Goal: Check status: Check status

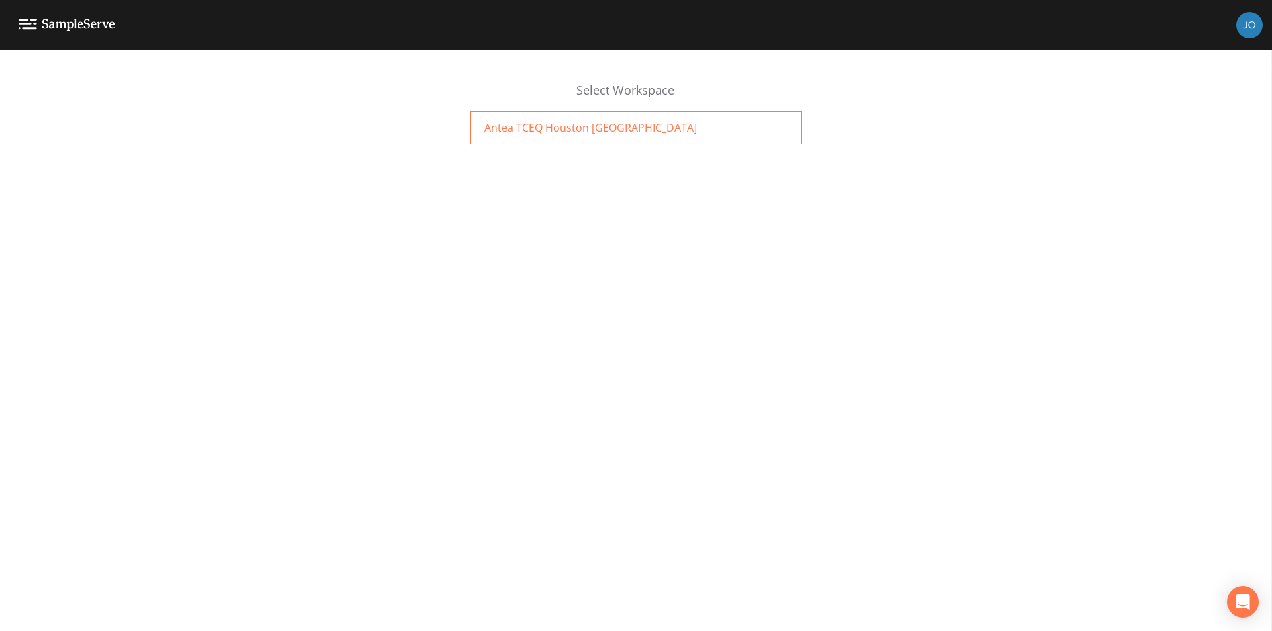
click at [586, 124] on span "Antea TCEQ Houston [GEOGRAPHIC_DATA]" at bounding box center [590, 128] width 213 height 16
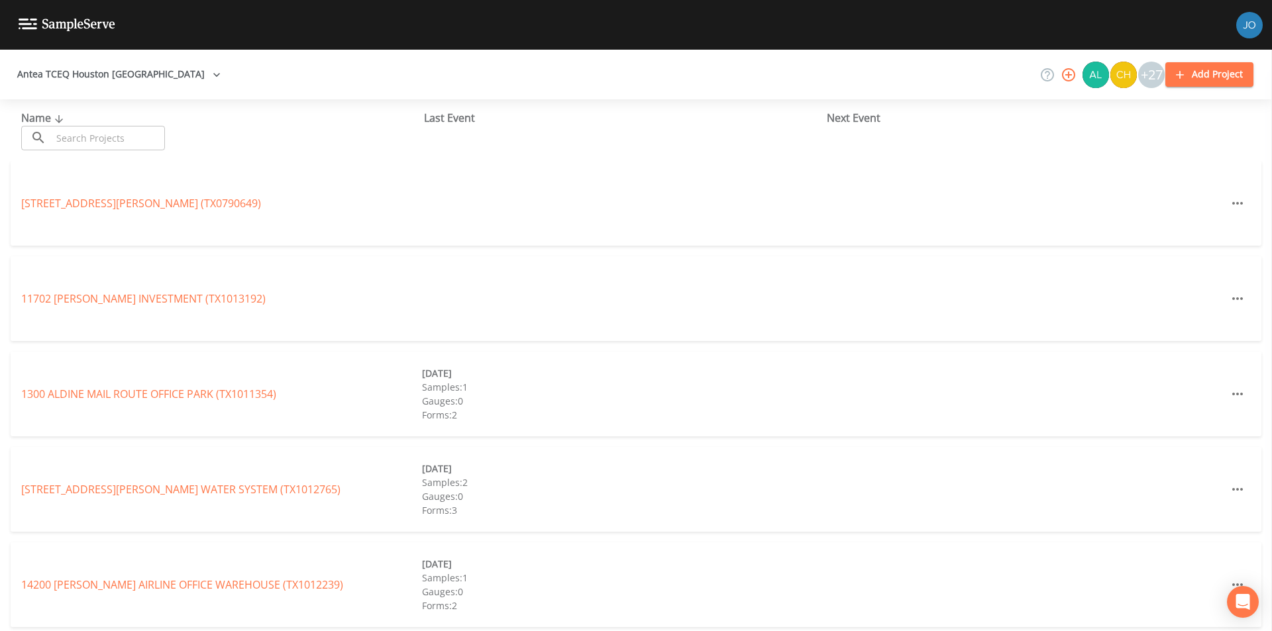
click at [129, 134] on input "text" at bounding box center [108, 138] width 113 height 25
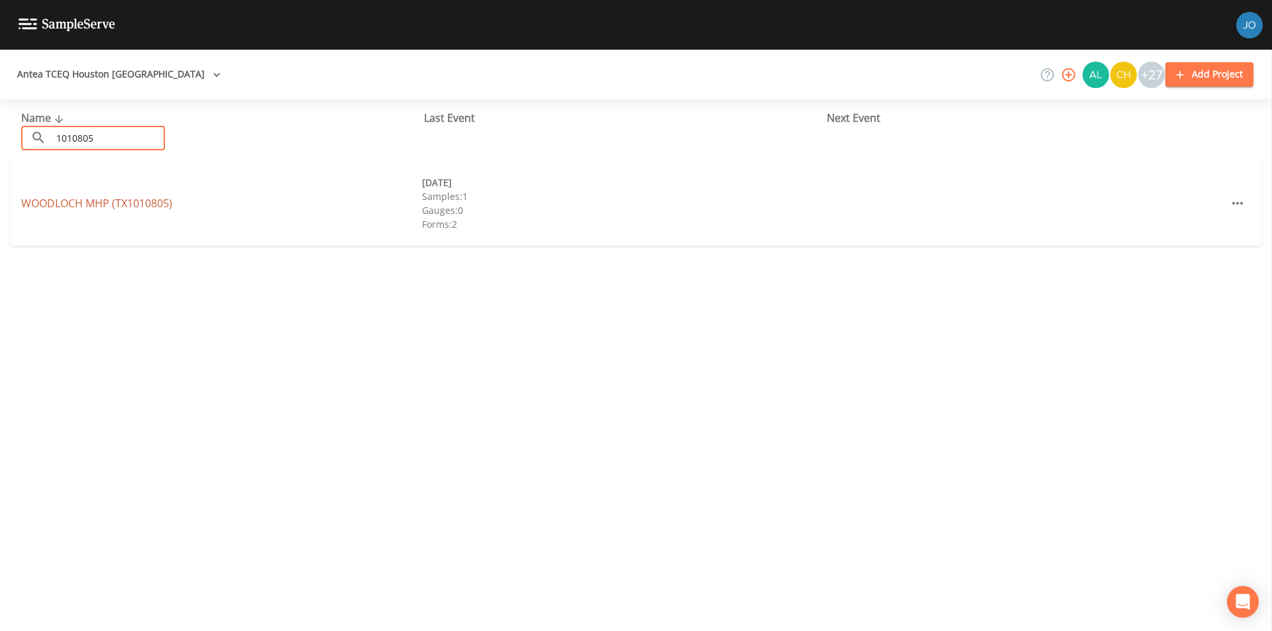
type input "1010805"
click at [58, 205] on link "WOODLOCH MHP (TX1010805)" at bounding box center [96, 203] width 151 height 15
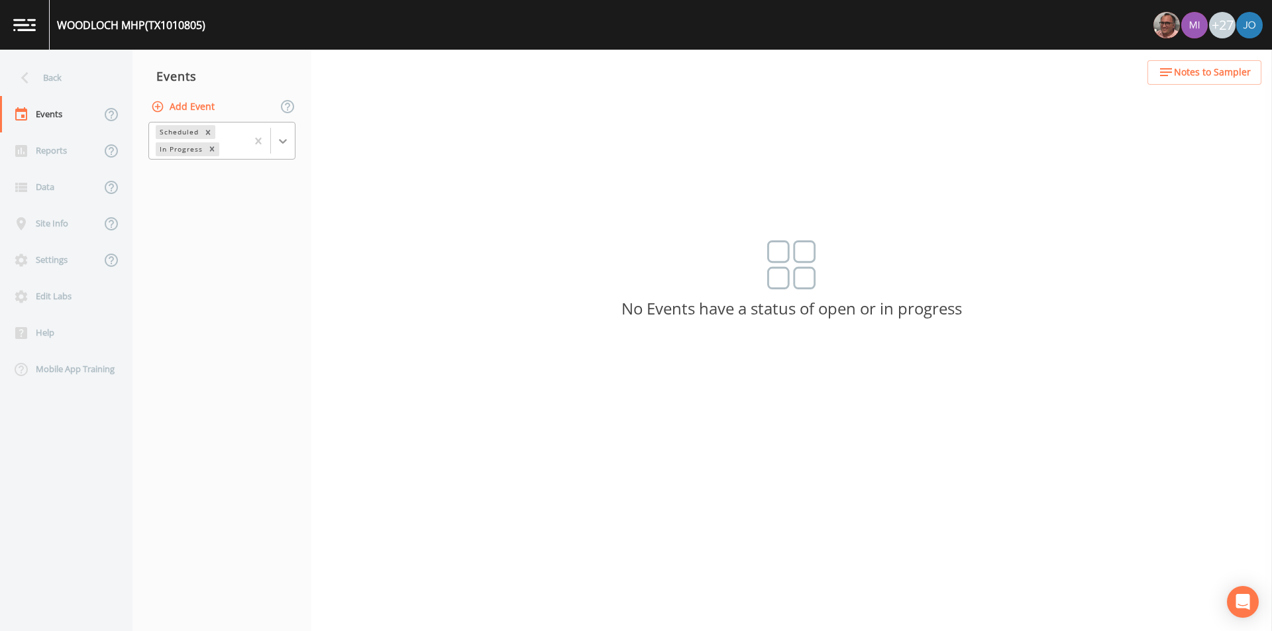
click at [281, 143] on icon at bounding box center [282, 140] width 13 height 13
click at [270, 178] on div "Completed" at bounding box center [221, 179] width 147 height 23
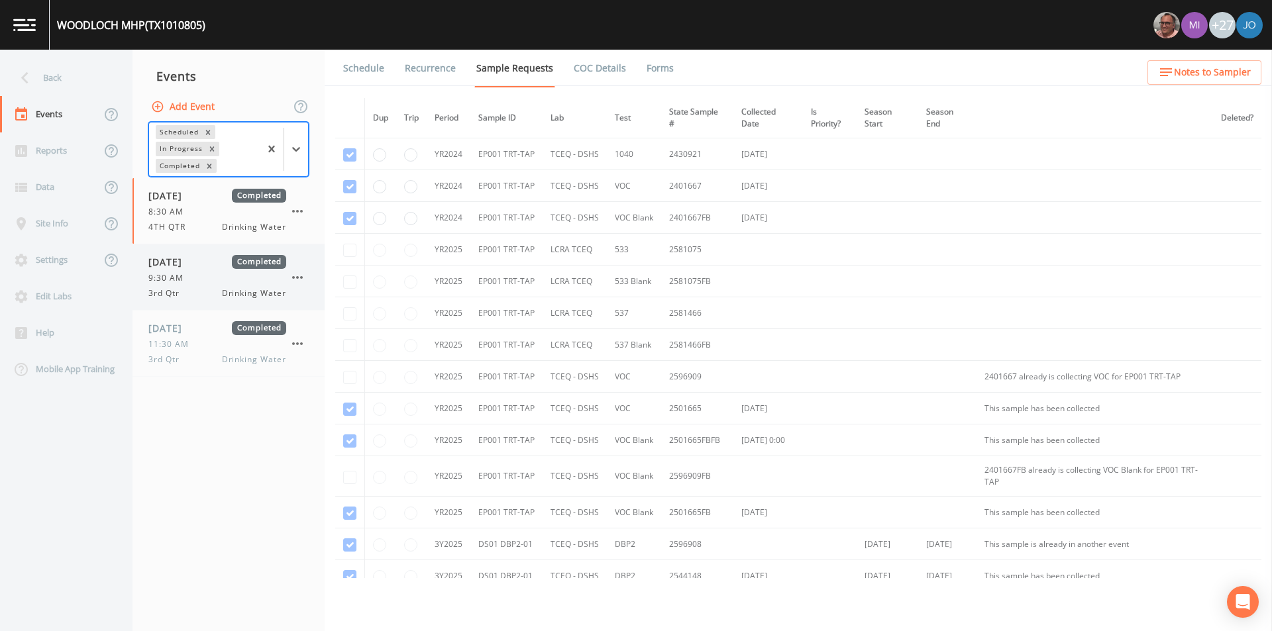
click at [189, 274] on span "9:30 AM" at bounding box center [169, 278] width 43 height 12
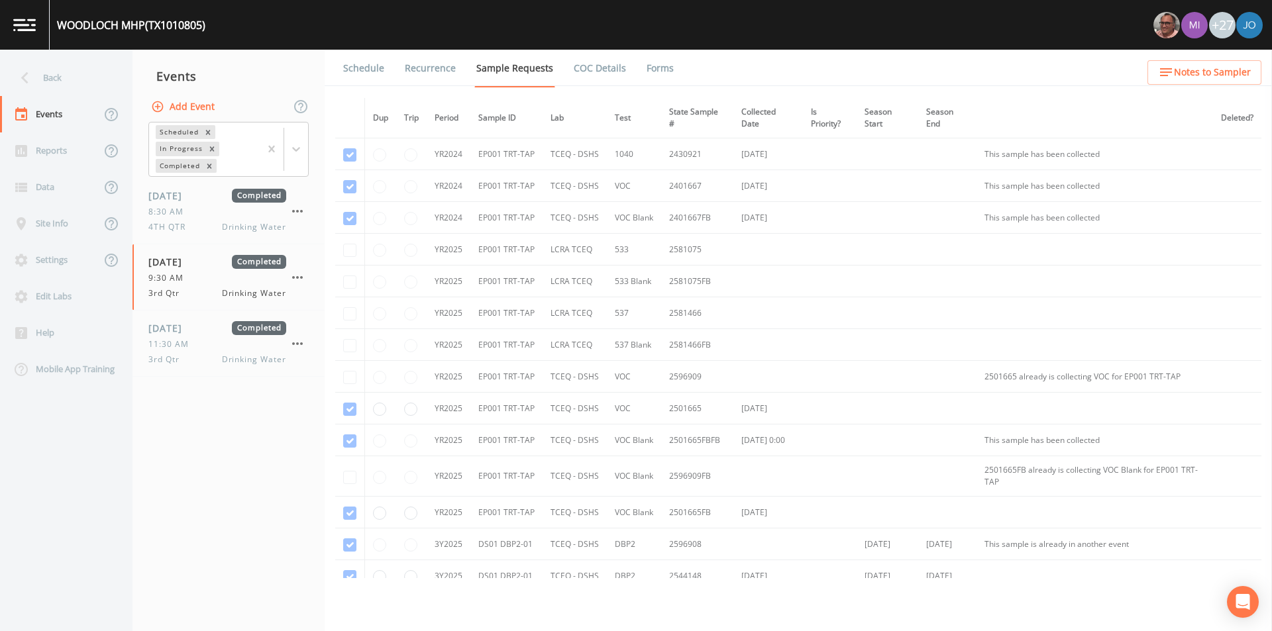
click at [653, 74] on link "Forms" at bounding box center [660, 68] width 31 height 37
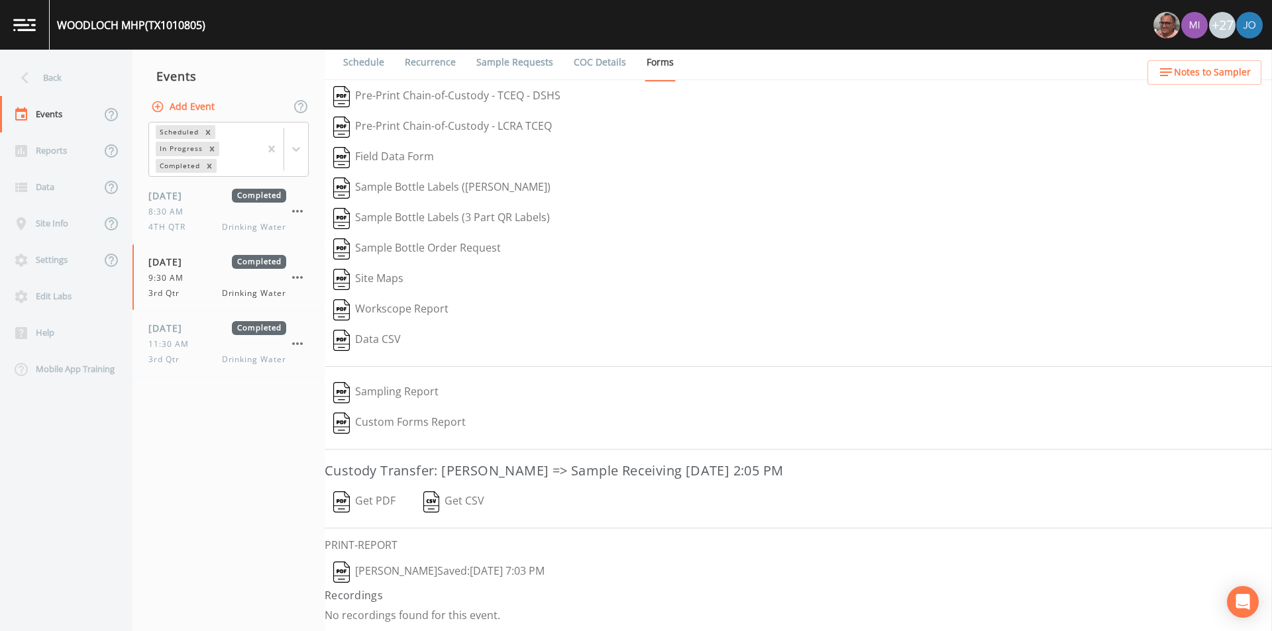
scroll to position [7, 0]
click at [374, 498] on button "Get PDF" at bounding box center [364, 501] width 79 height 30
click at [42, 83] on div "Back" at bounding box center [59, 78] width 119 height 36
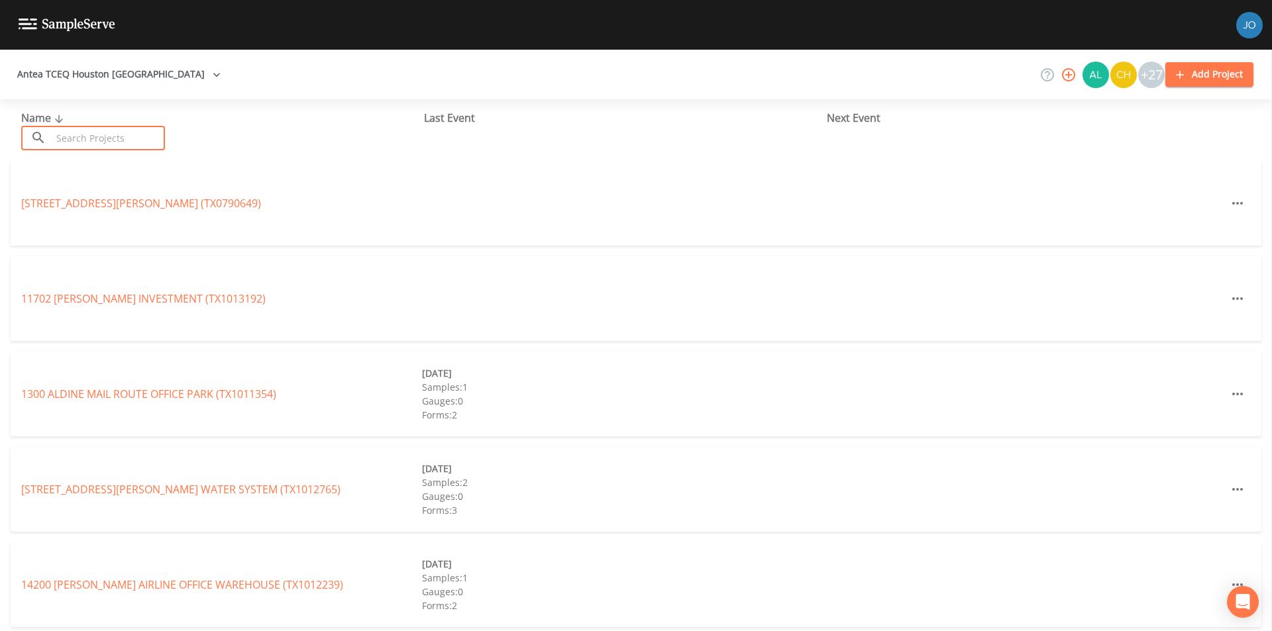
click at [67, 134] on input "text" at bounding box center [108, 138] width 113 height 25
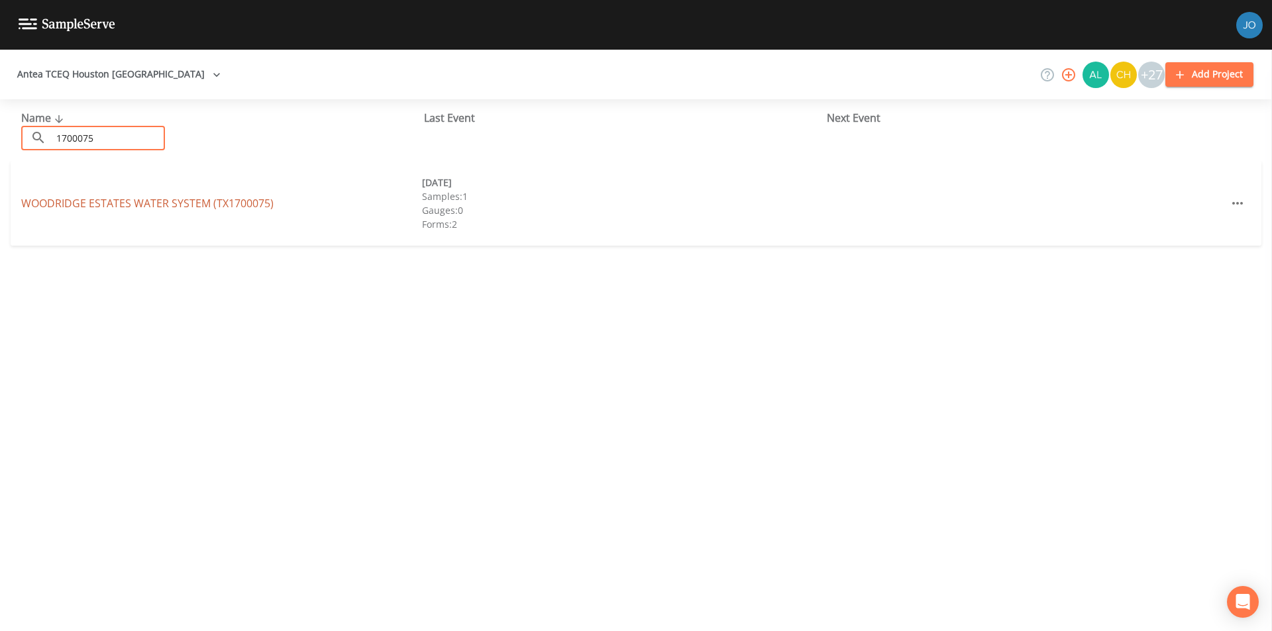
type input "1700075"
click at [86, 207] on link "WOODRIDGE ESTATES WATER SYSTEM (TX1700075)" at bounding box center [147, 203] width 252 height 15
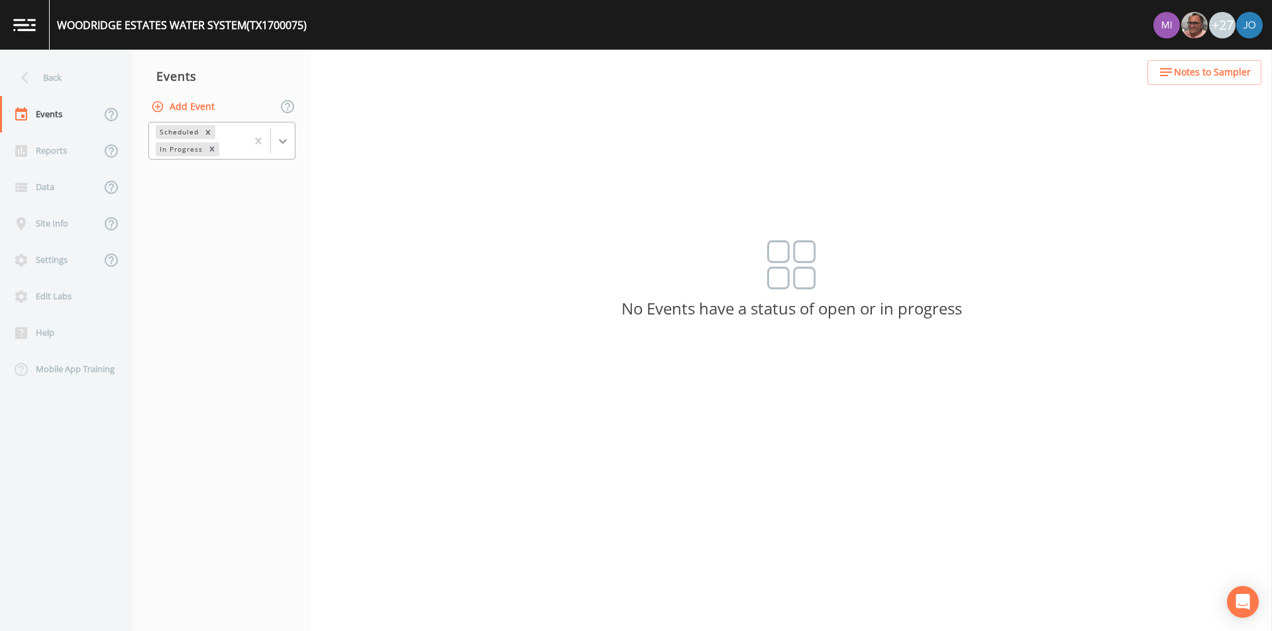
click at [284, 142] on icon at bounding box center [283, 141] width 8 height 5
click at [258, 182] on div "Completed" at bounding box center [221, 179] width 147 height 23
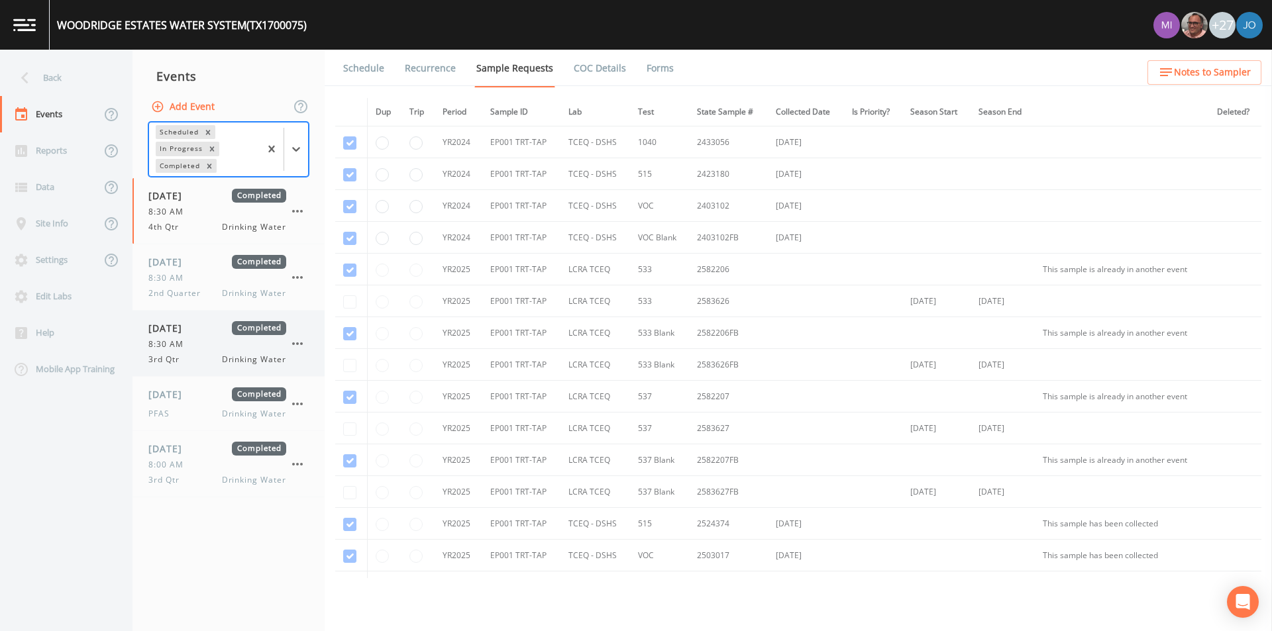
click at [189, 331] on span "[DATE]" at bounding box center [169, 328] width 43 height 14
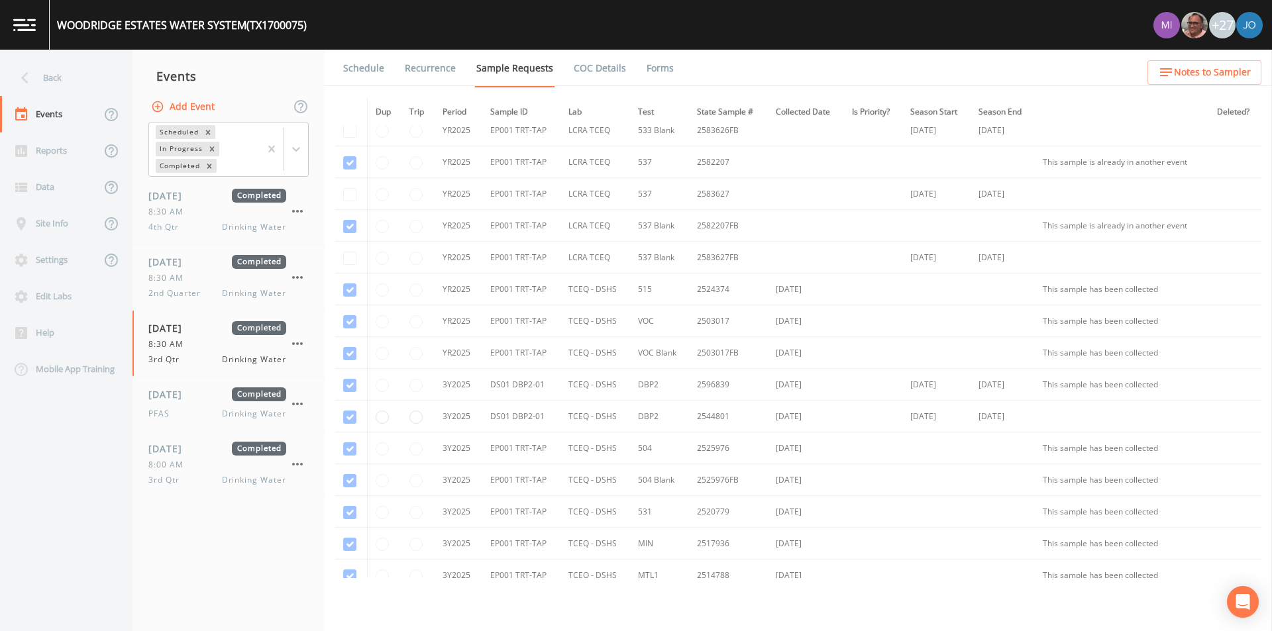
scroll to position [221, 0]
